Goal: Navigation & Orientation: Find specific page/section

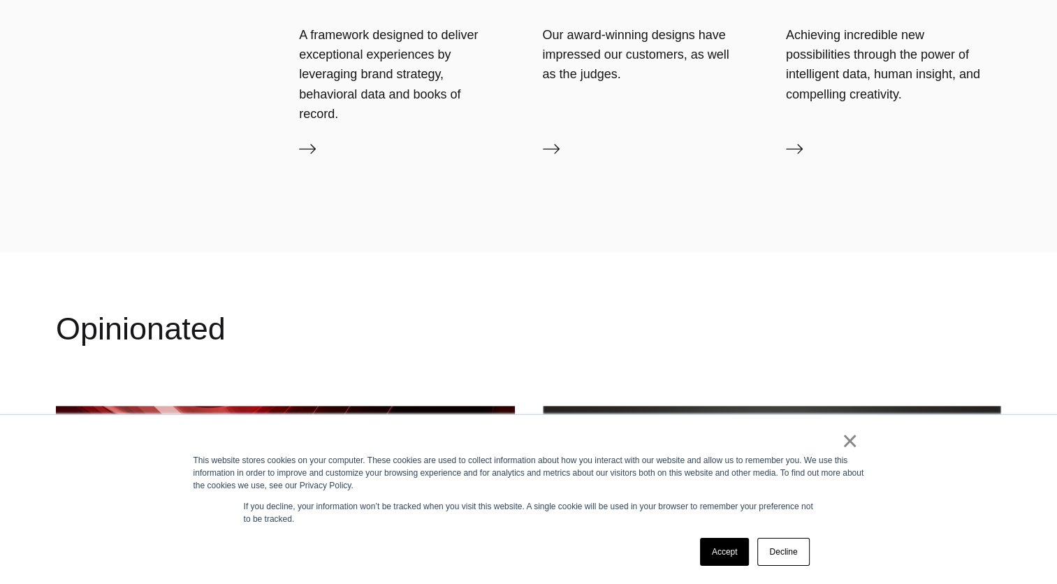
scroll to position [1684, 0]
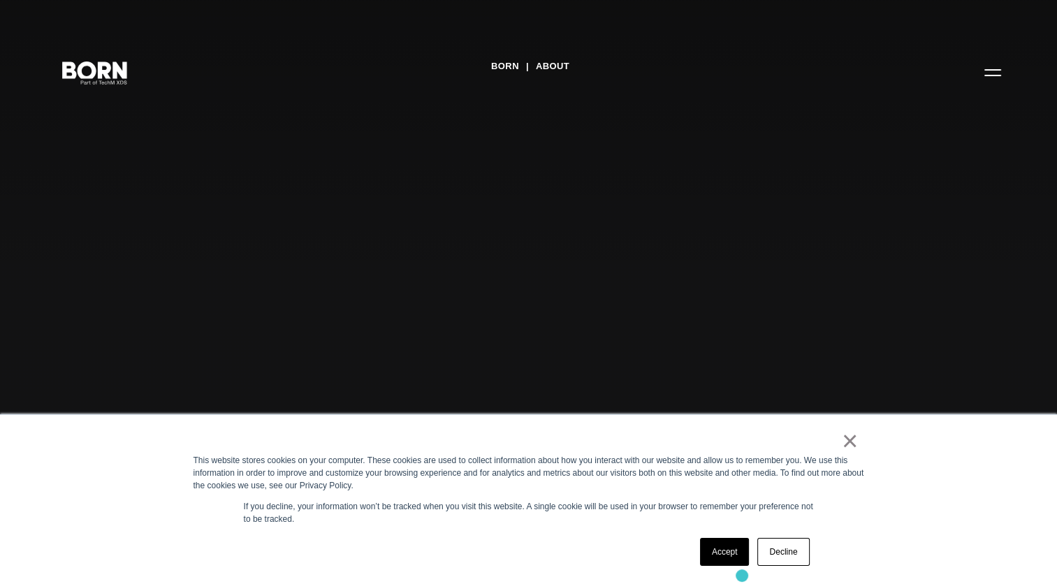
click at [742, 575] on div "× This website stores cookies on your computer. These cookies are used to colle…" at bounding box center [528, 499] width 698 height 169
click at [726, 552] on link "Accept" at bounding box center [725, 552] width 50 height 28
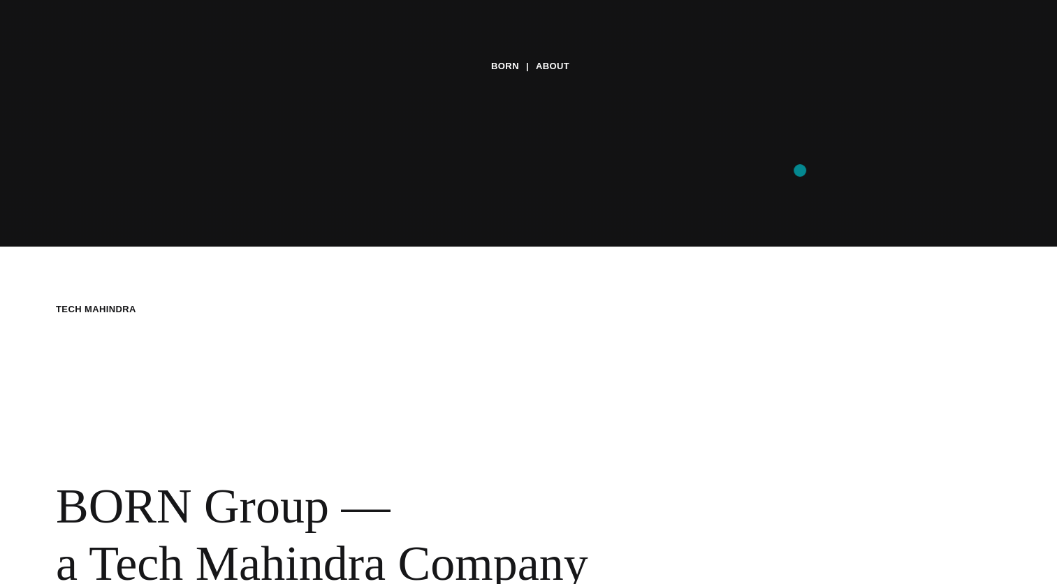
scroll to position [335, 0]
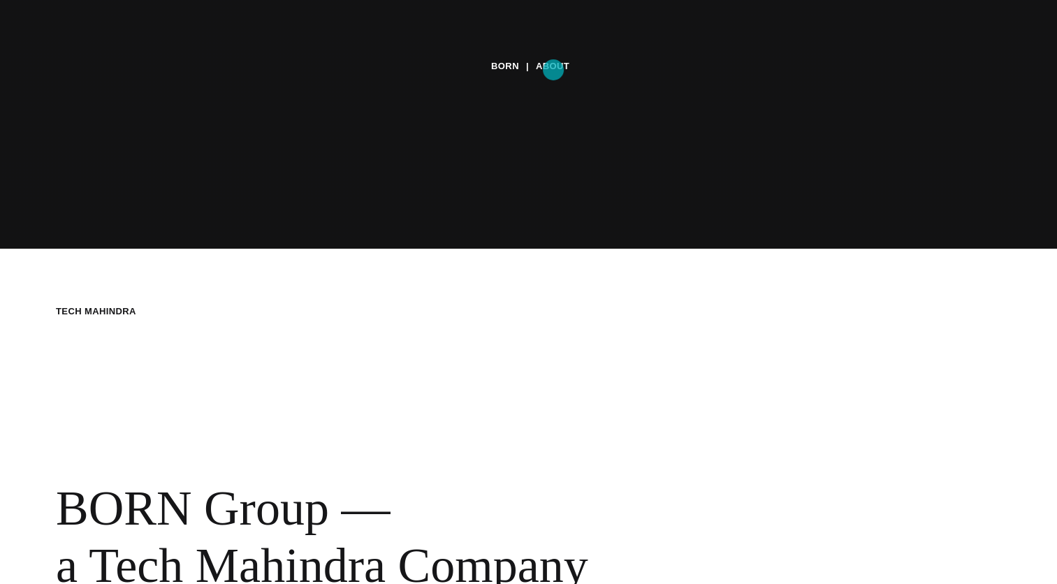
click at [553, 70] on link "About" at bounding box center [553, 66] width 34 height 21
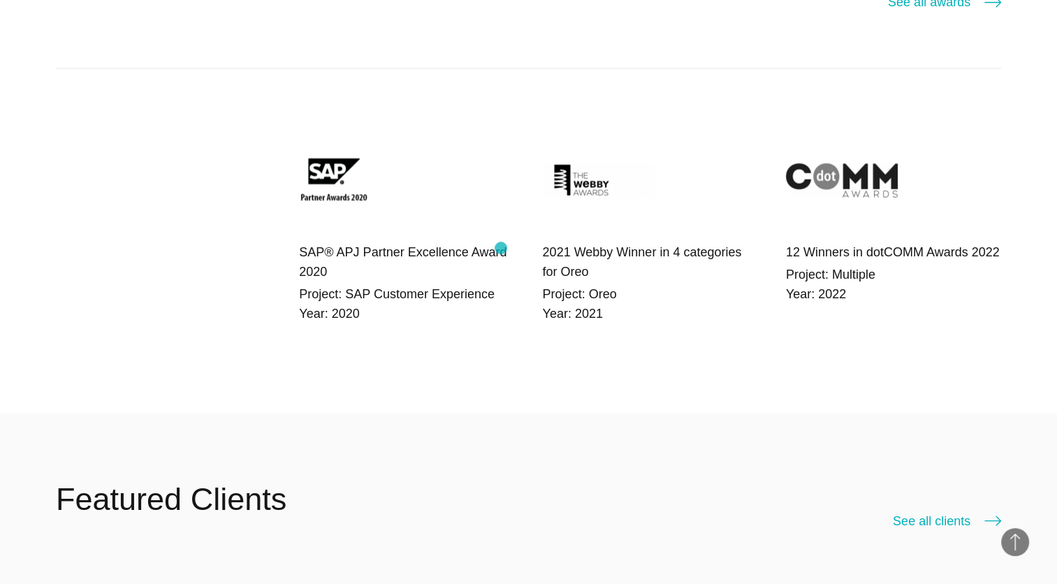
scroll to position [2889, 0]
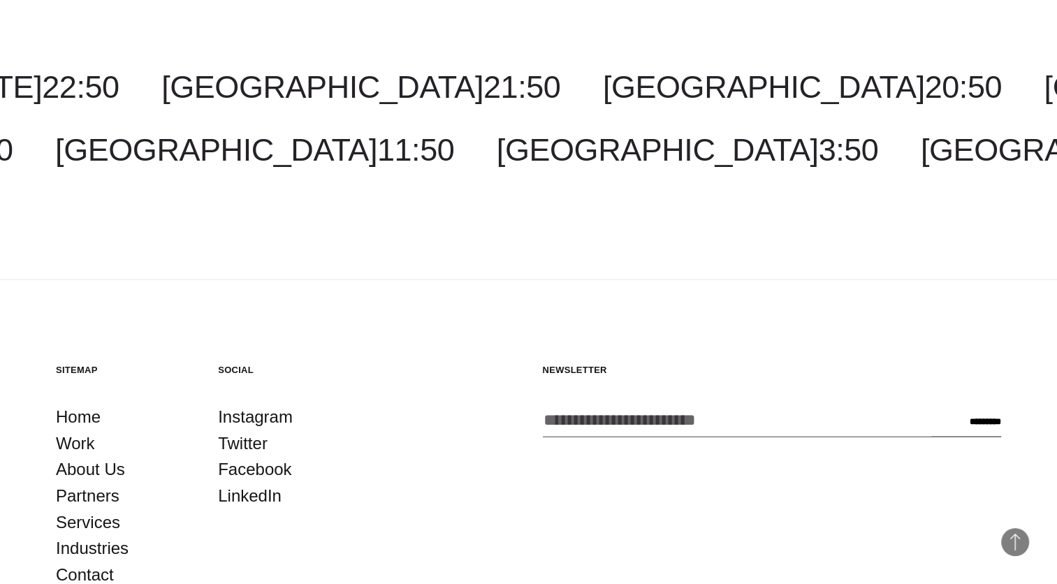
scroll to position [2977, 0]
click at [94, 482] on link "Partners" at bounding box center [88, 495] width 64 height 27
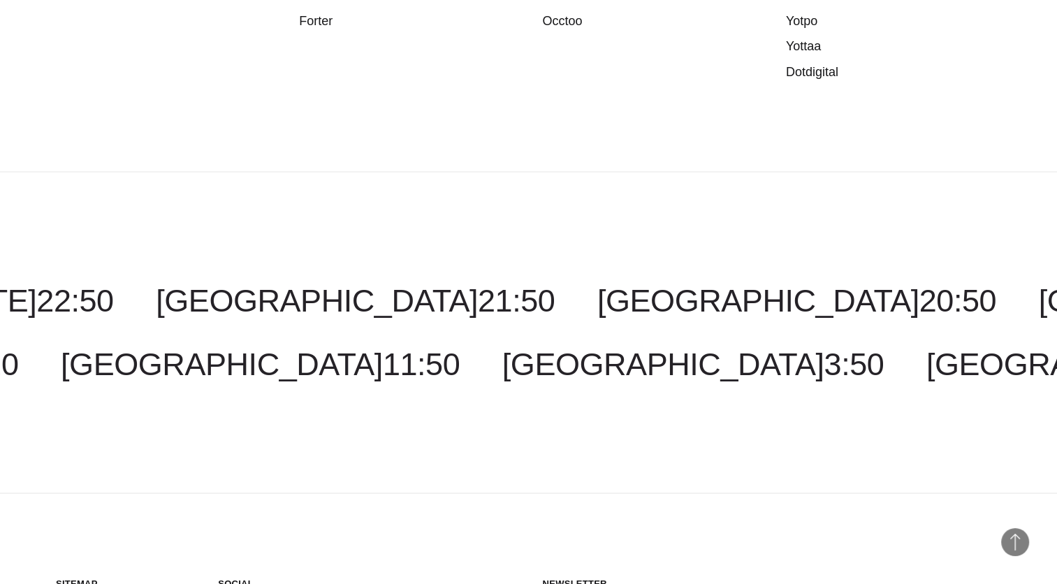
scroll to position [2712, 0]
